Goal: Information Seeking & Learning: Check status

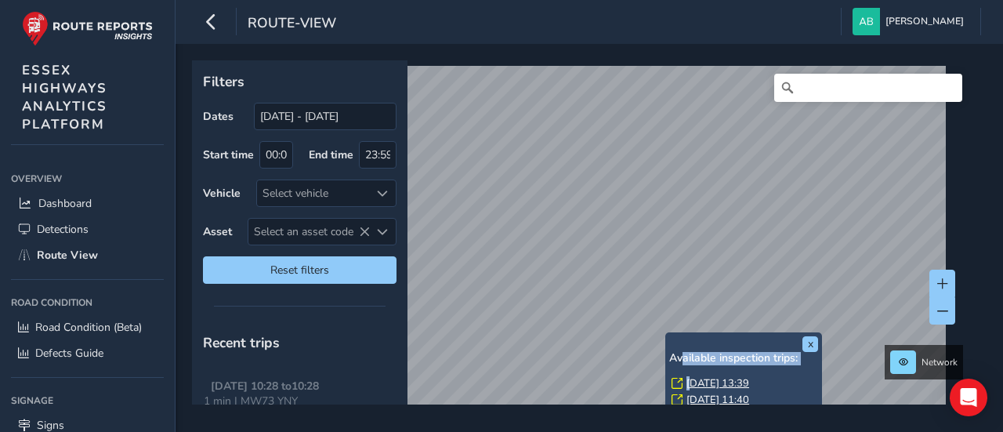
click at [697, 378] on div "Available inspection trips: [GEOGRAPHIC_DATA][DATE] 13:39 [DATE] 11:40" at bounding box center [743, 380] width 149 height 57
click at [698, 383] on link "[DATE] 13:39" at bounding box center [717, 383] width 63 height 14
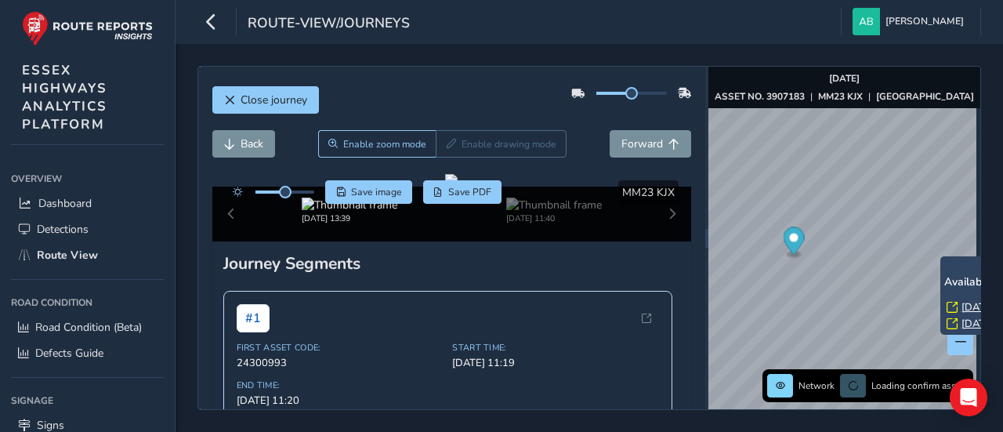
click at [942, 256] on div "x Available inspection trips: [GEOGRAPHIC_DATA][DATE] 14:44 [DATE] 13:36" at bounding box center [1018, 295] width 157 height 78
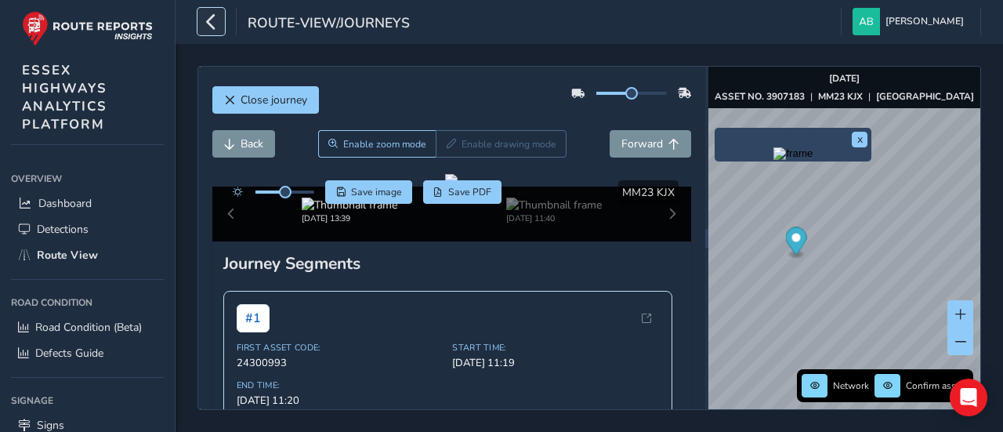
click at [209, 14] on icon "button" at bounding box center [211, 21] width 16 height 27
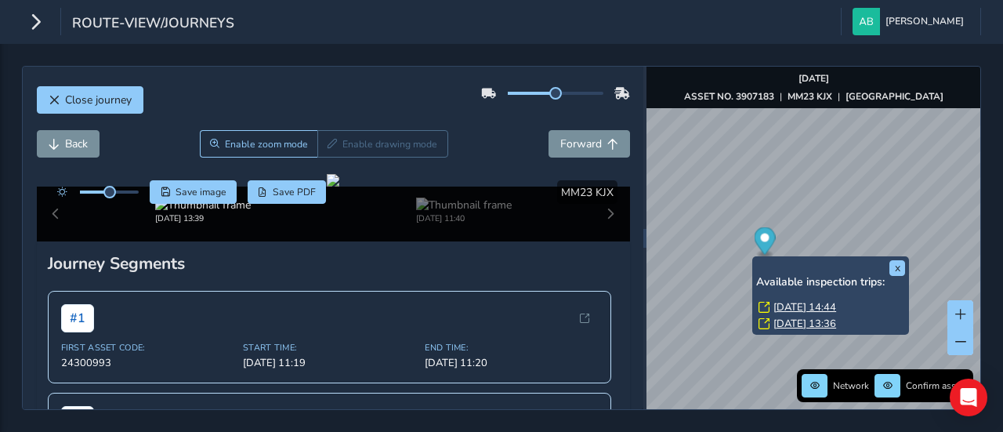
click at [836, 305] on link "[DATE] 14:44" at bounding box center [804, 307] width 63 height 14
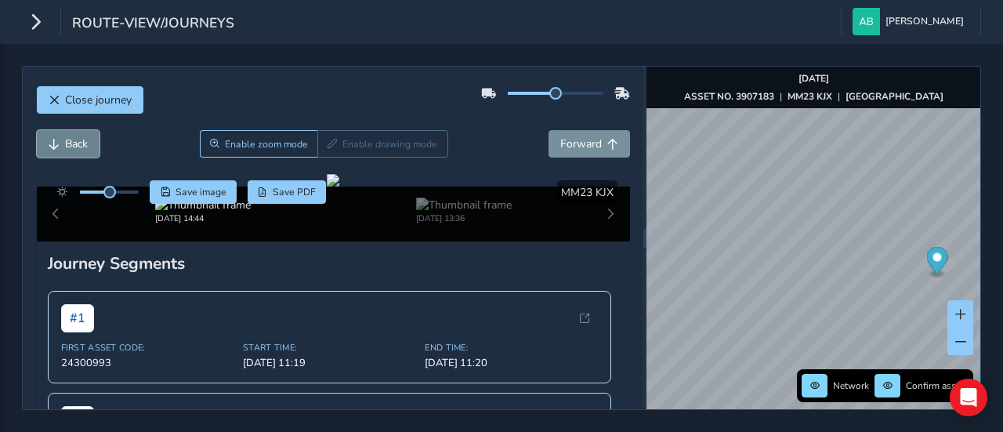
click at [62, 143] on button "Back" at bounding box center [68, 143] width 63 height 27
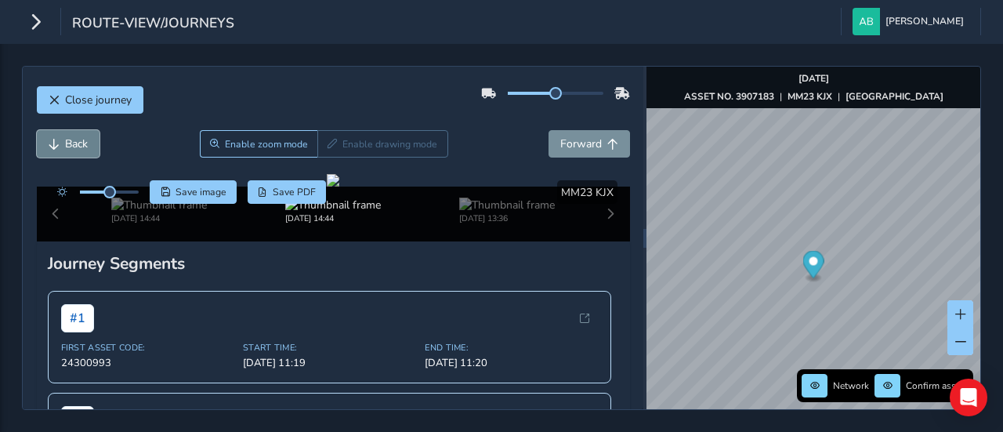
click at [62, 143] on button "Back" at bounding box center [68, 143] width 63 height 27
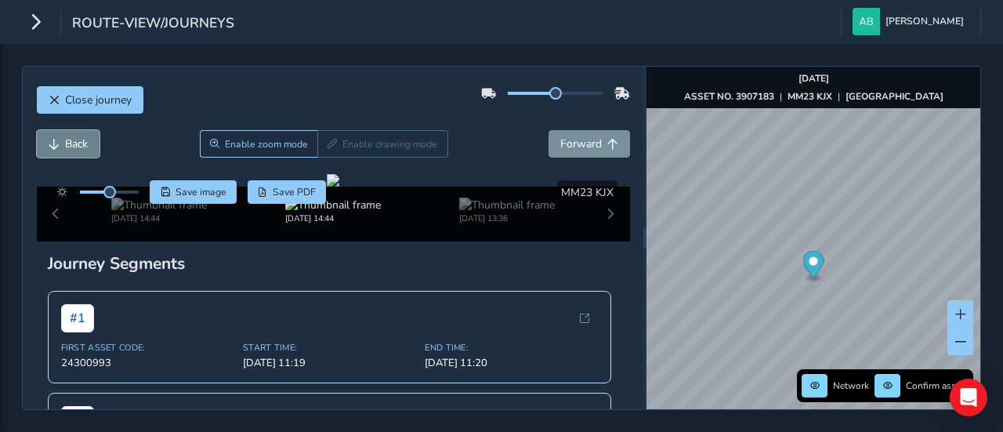
click at [62, 143] on button "Back" at bounding box center [68, 143] width 63 height 27
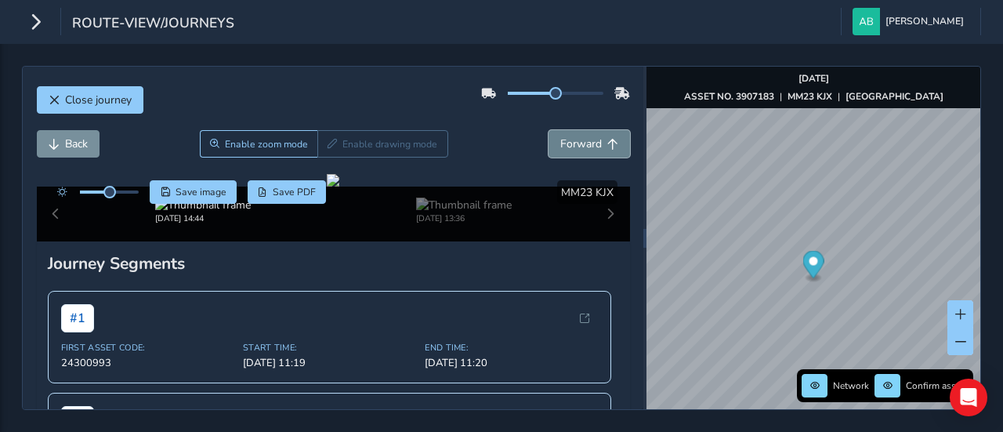
click at [570, 141] on span "Forward" at bounding box center [581, 143] width 42 height 15
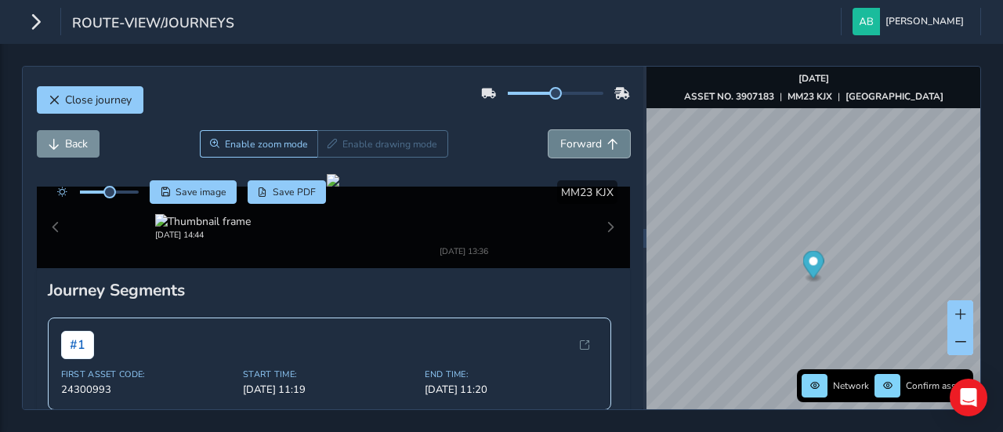
click at [570, 141] on span "Forward" at bounding box center [581, 143] width 42 height 15
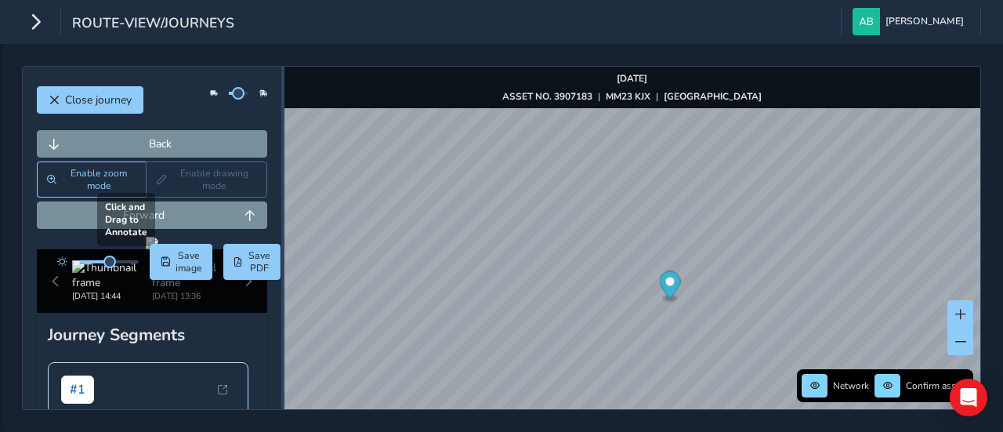
drag, startPoint x: 645, startPoint y: 284, endPoint x: 114, endPoint y: 317, distance: 532.2
click at [111, 324] on div "Close journey Back Enable zoom mode Enable drawing mode Forward Click and Drag …" at bounding box center [501, 238] width 959 height 344
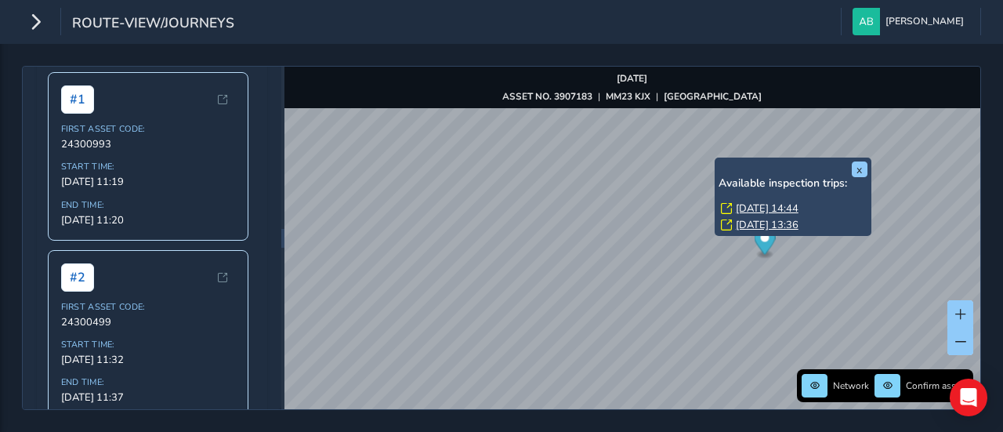
scroll to position [580, 0]
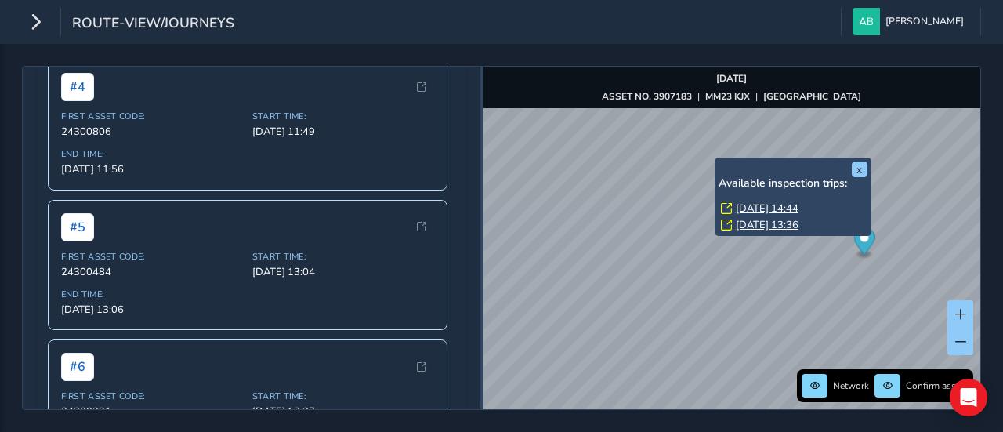
drag, startPoint x: 282, startPoint y: 132, endPoint x: 483, endPoint y: 139, distance: 201.4
click at [483, 139] on div at bounding box center [481, 238] width 3 height 342
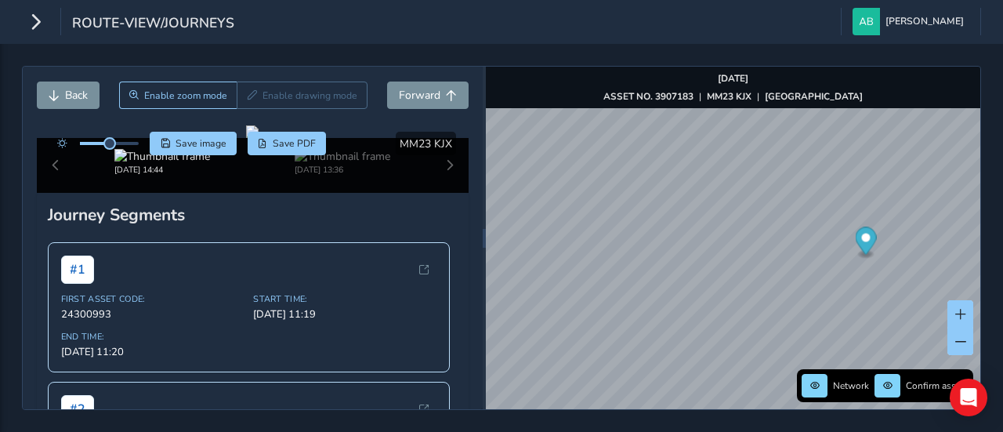
scroll to position [0, 0]
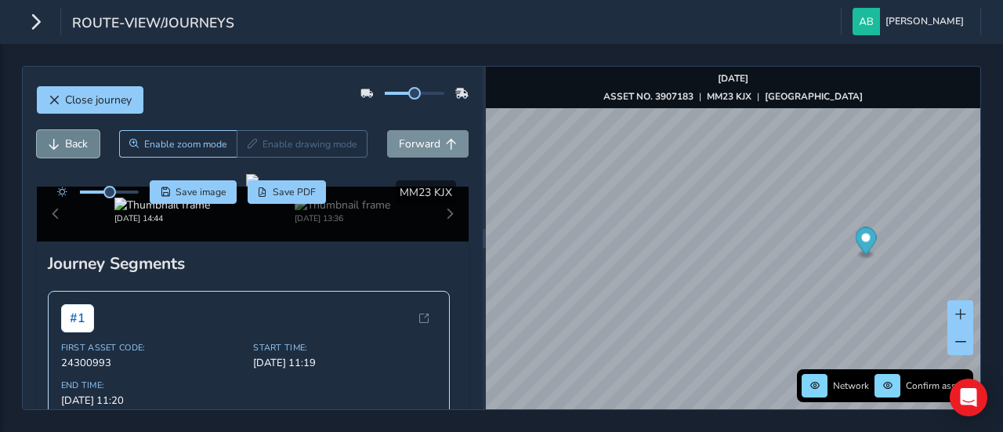
click at [71, 137] on span "Back" at bounding box center [76, 143] width 23 height 15
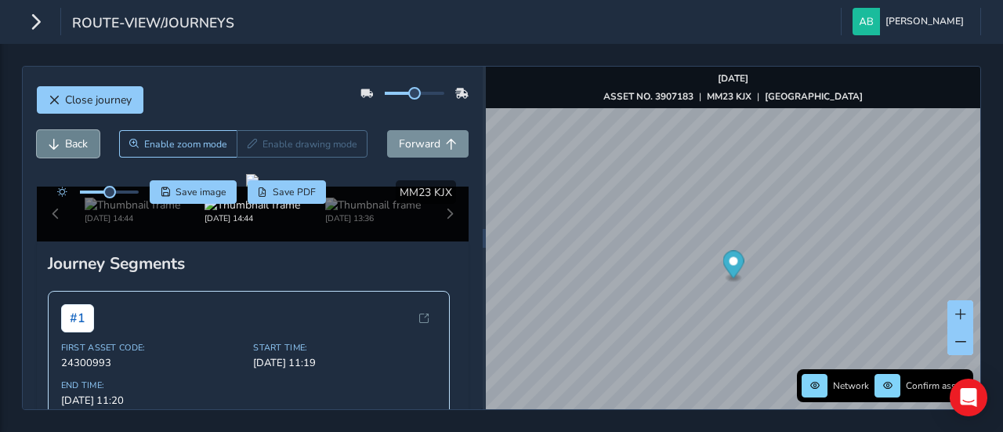
click at [71, 137] on span "Back" at bounding box center [76, 143] width 23 height 15
click at [414, 139] on span "Forward" at bounding box center [420, 143] width 42 height 15
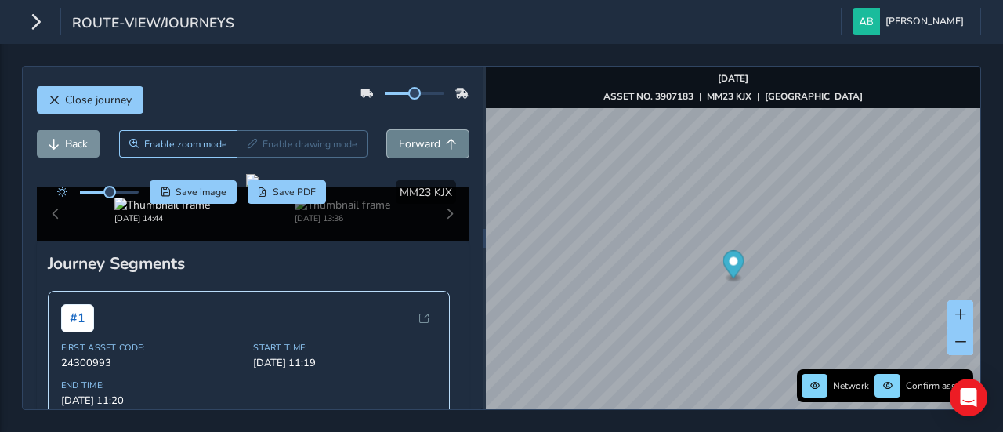
click at [414, 139] on span "Forward" at bounding box center [420, 143] width 42 height 15
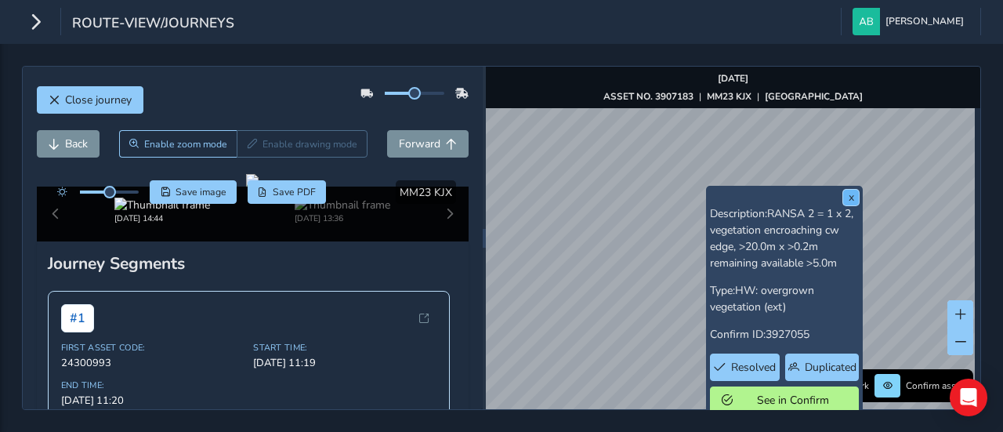
click at [851, 200] on button "x" at bounding box center [851, 198] width 16 height 16
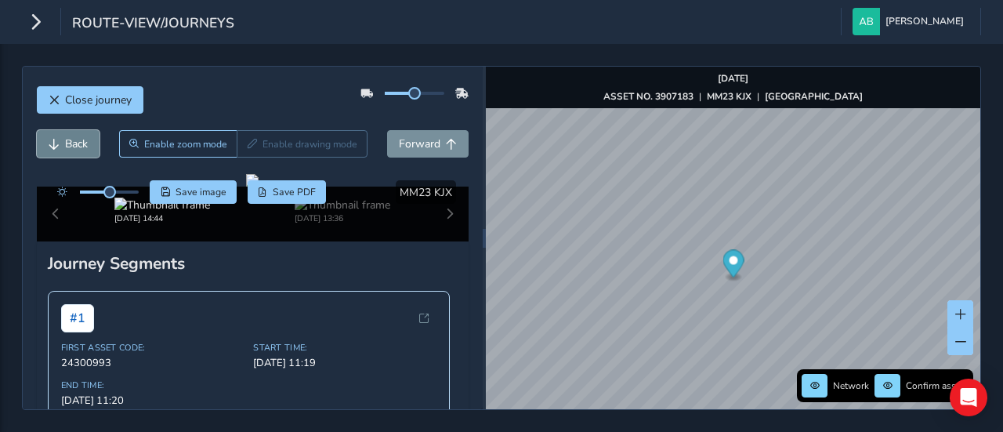
click at [63, 143] on button "Back" at bounding box center [68, 143] width 63 height 27
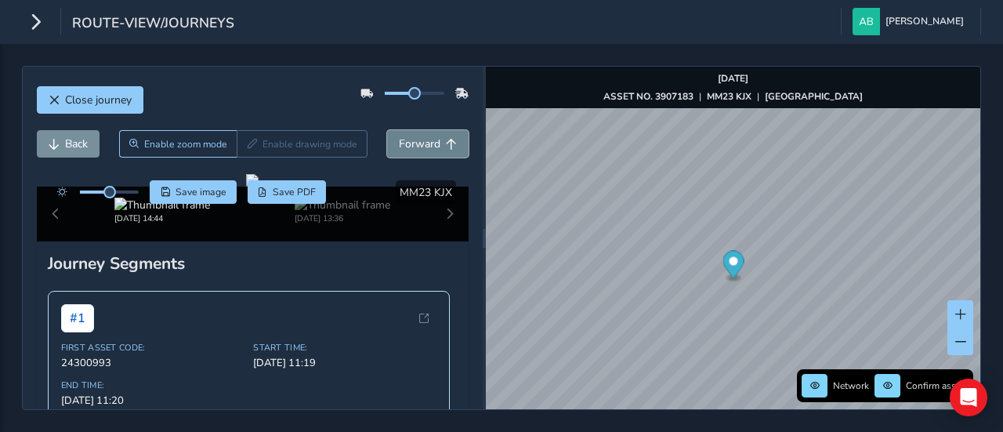
click at [416, 145] on span "Forward" at bounding box center [420, 143] width 42 height 15
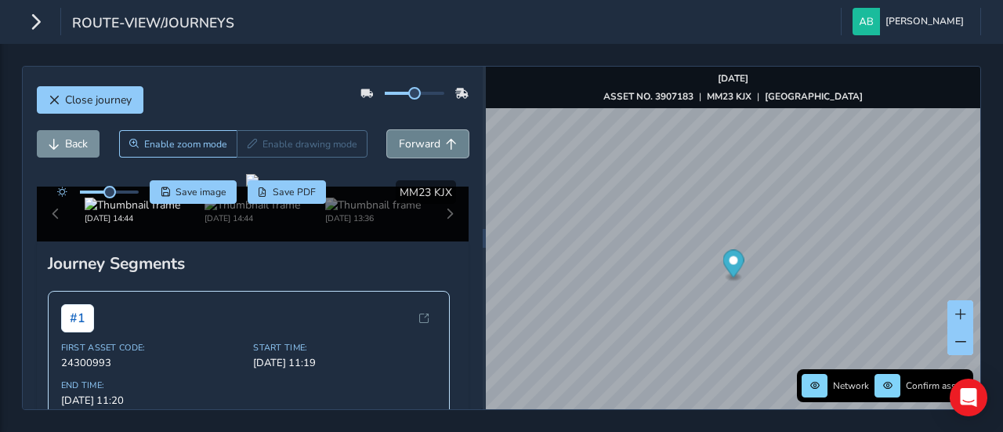
click at [416, 145] on span "Forward" at bounding box center [420, 143] width 42 height 15
